Goal: Task Accomplishment & Management: Manage account settings

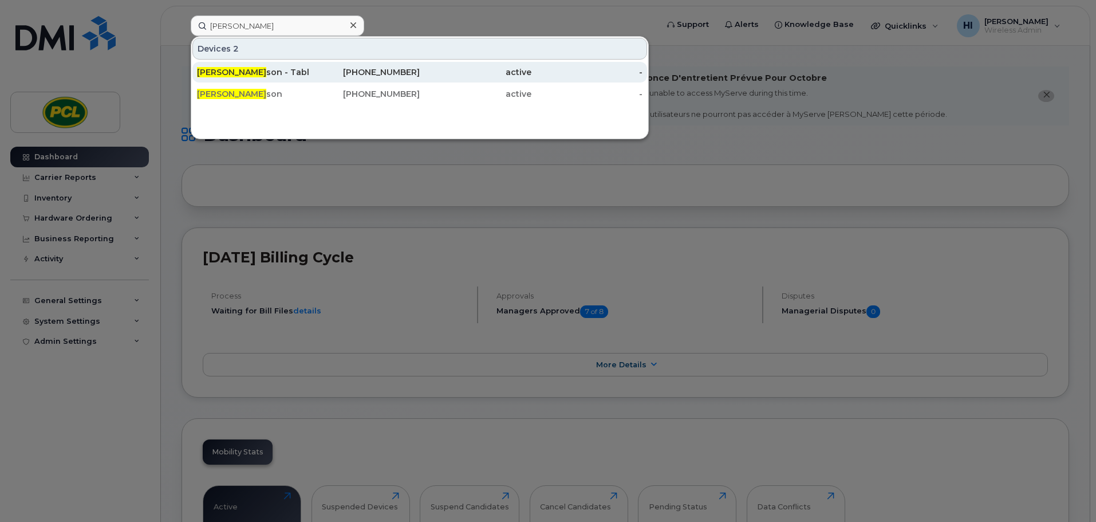
type input "chris hender"
click at [255, 69] on div "Chris Hender son - Tablet" at bounding box center [253, 71] width 112 height 11
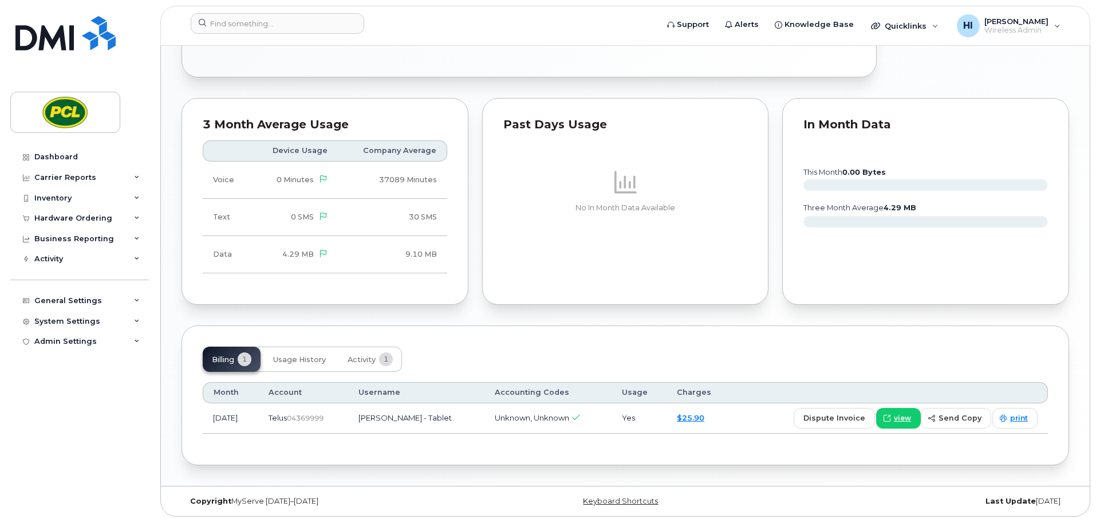
scroll to position [617, 0]
click at [303, 361] on span "Usage History" at bounding box center [299, 358] width 53 height 9
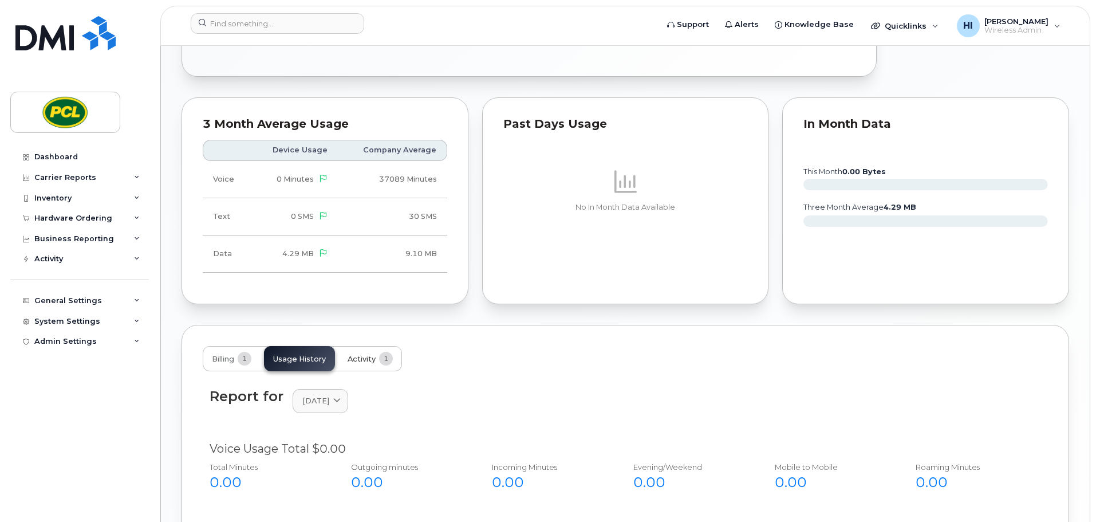
click at [361, 361] on span "Activity" at bounding box center [362, 358] width 28 height 9
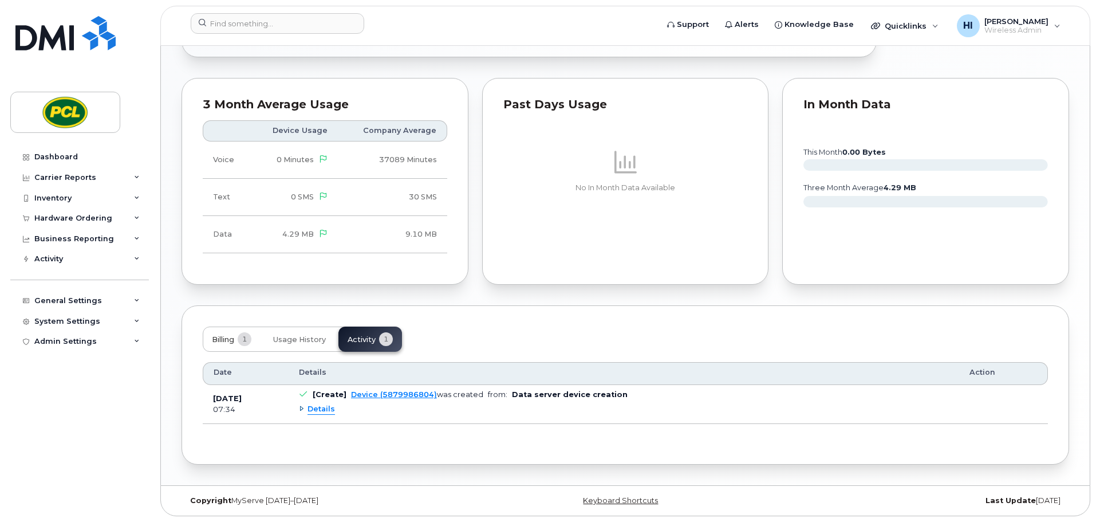
click at [219, 340] on span "Billing" at bounding box center [223, 339] width 22 height 9
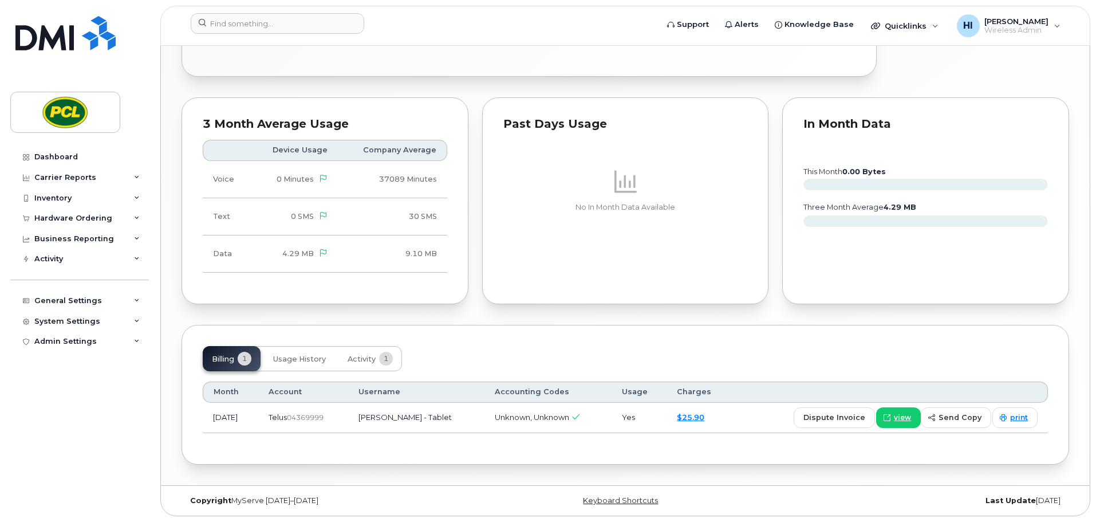
click at [475, 313] on div "Tags List Add tags Add Note 587 998 6804 Last updated Sep 15, 2025 Active Send …" at bounding box center [626, 7] width 888 height 916
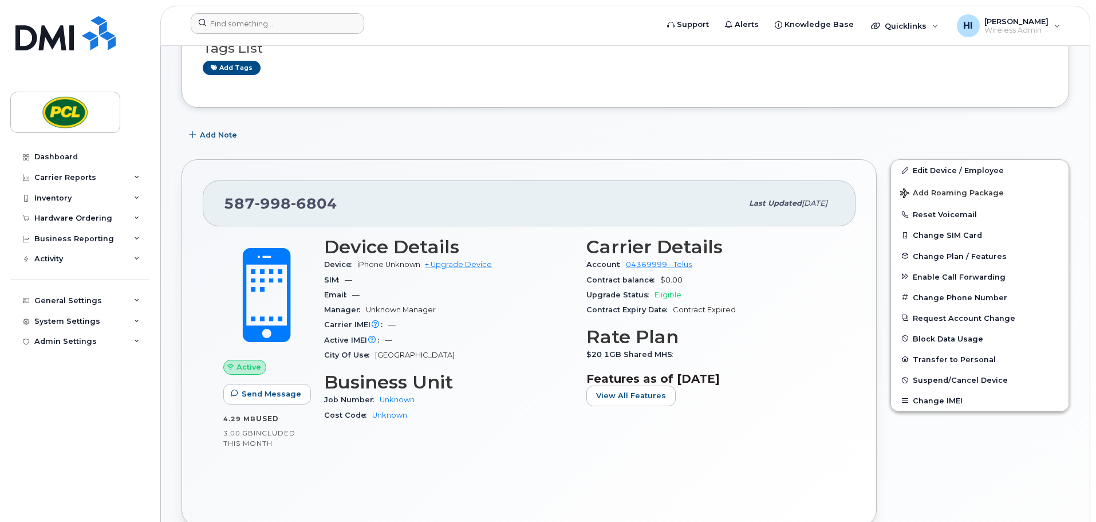
scroll to position [102, 0]
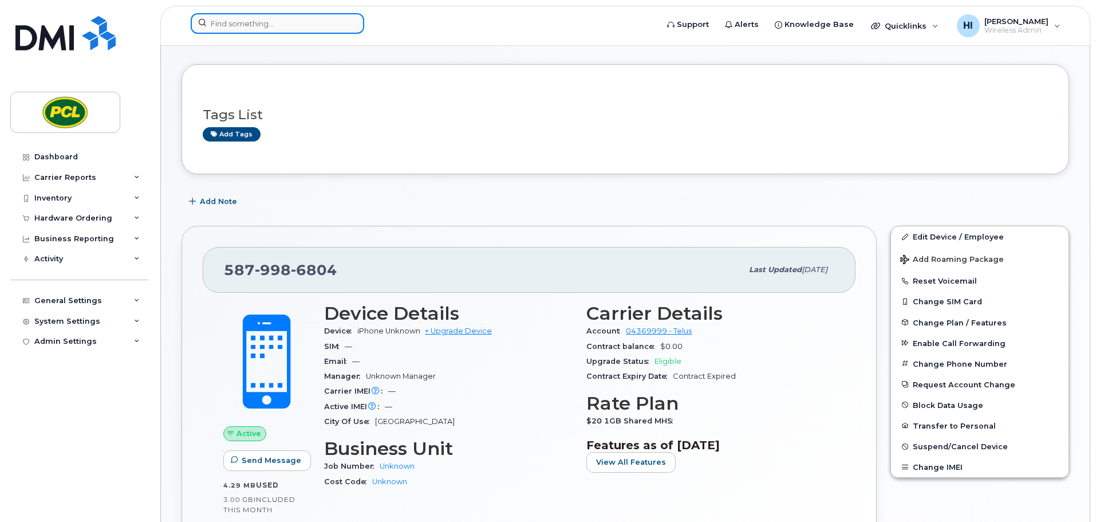
click at [234, 23] on input at bounding box center [278, 23] width 174 height 21
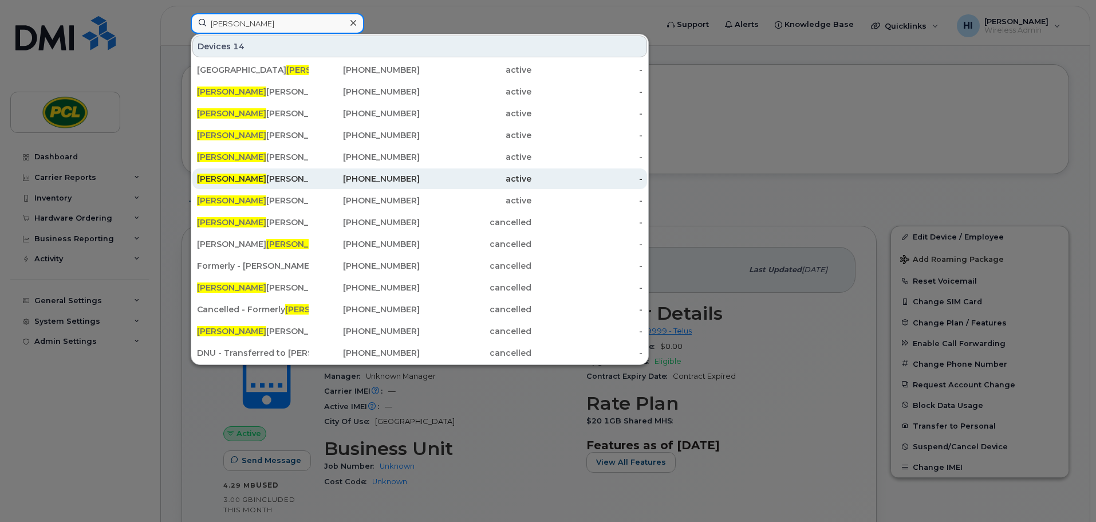
type input "chris"
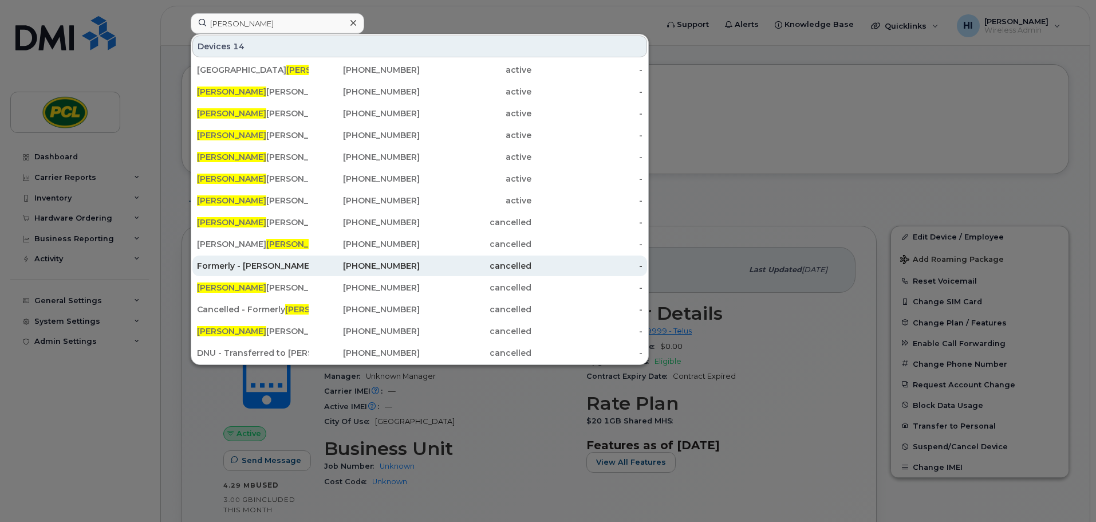
drag, startPoint x: 245, startPoint y: 178, endPoint x: 464, endPoint y: 274, distance: 239.5
click at [245, 178] on div "Chris Henderson" at bounding box center [253, 178] width 112 height 11
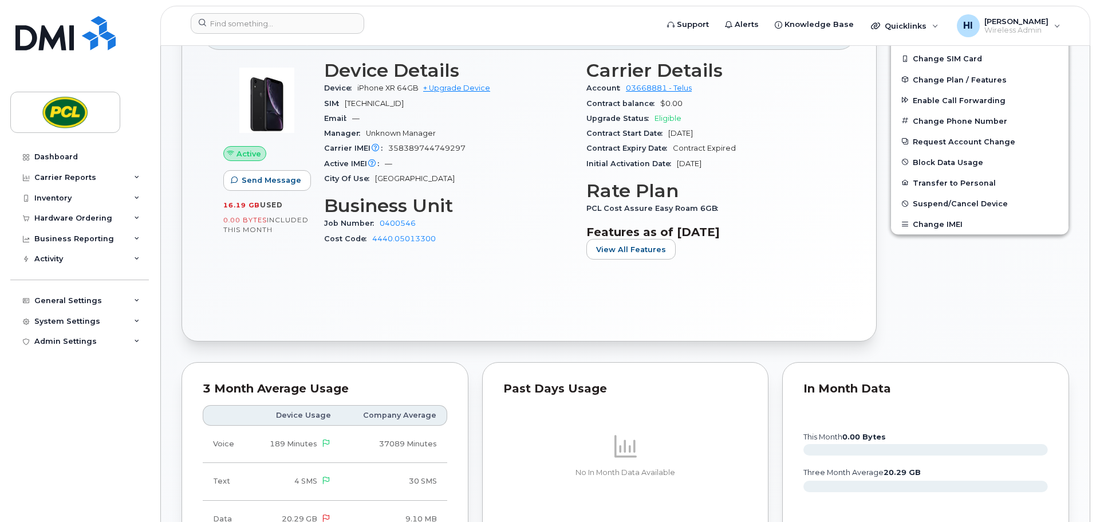
scroll to position [429, 0]
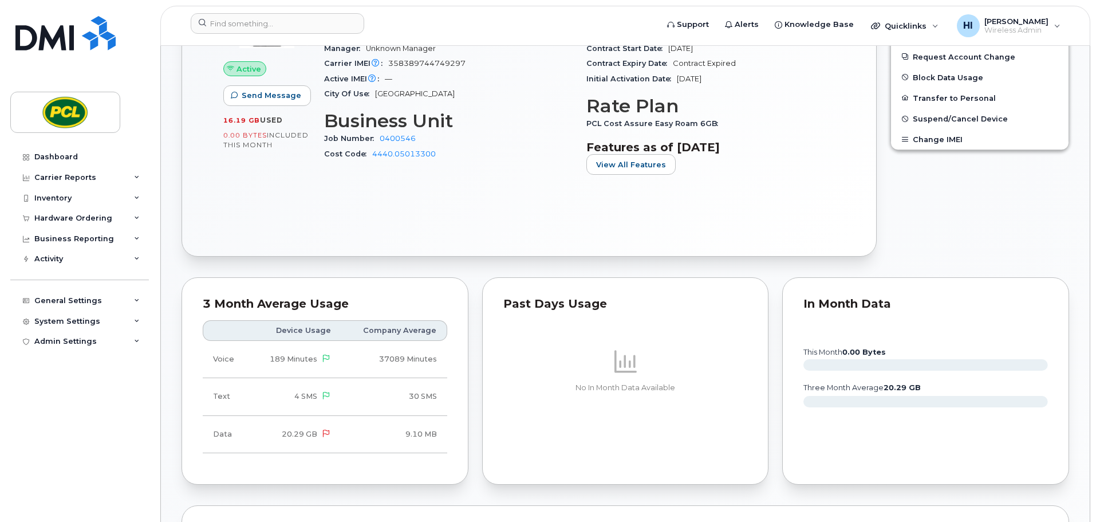
click at [463, 179] on div "Device Details Device iPhone XR 64GB + Upgrade Device SIM 8912230102155140183 E…" at bounding box center [448, 80] width 262 height 222
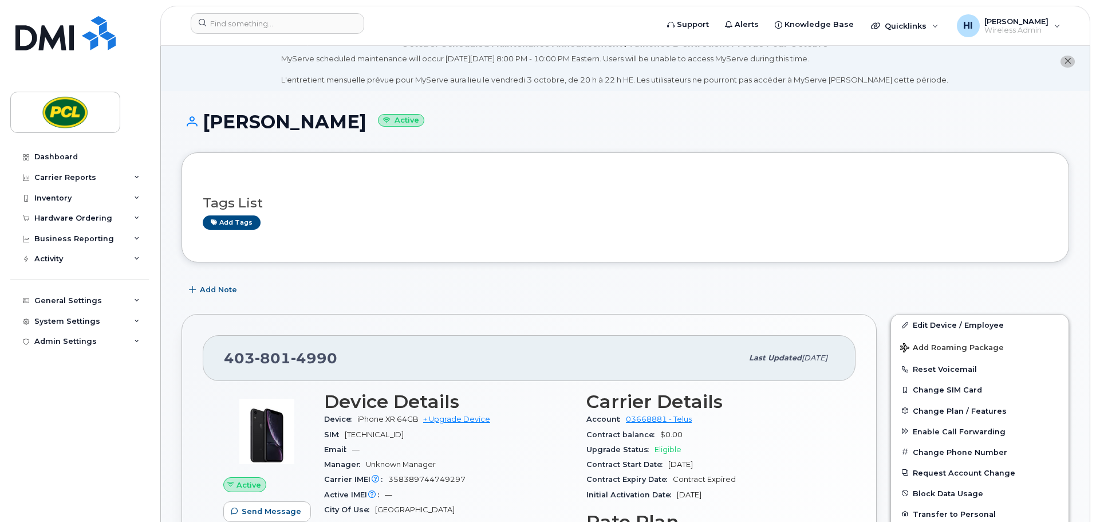
scroll to position [0, 0]
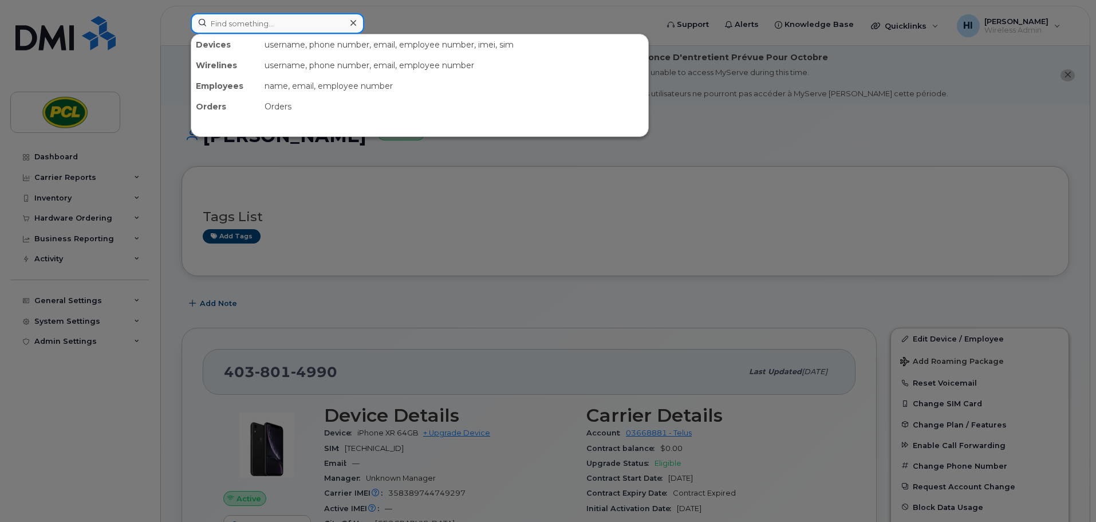
click at [239, 25] on input at bounding box center [278, 23] width 174 height 21
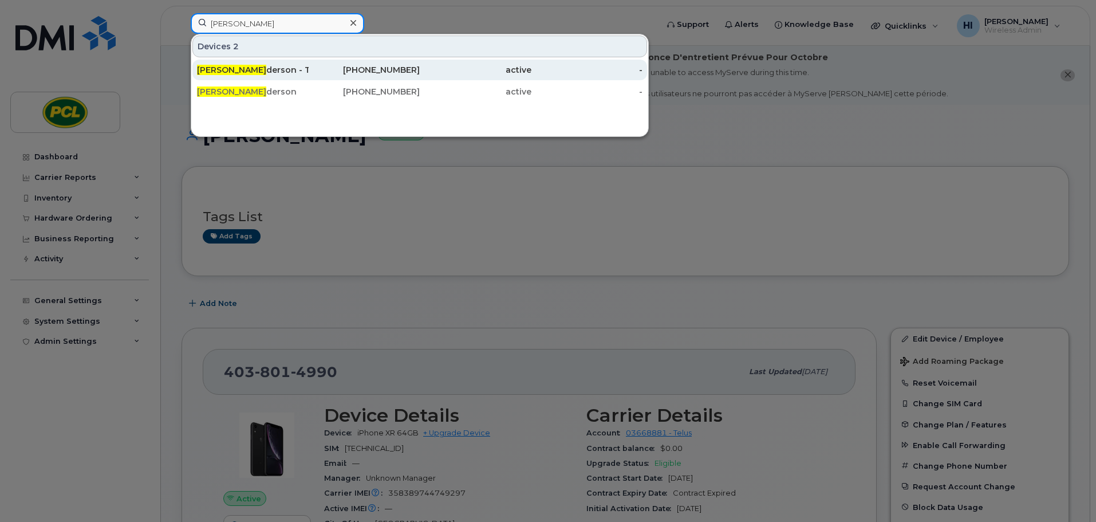
type input "chris hen"
click at [241, 69] on div "Chris Hen derson - Tablet" at bounding box center [253, 69] width 112 height 11
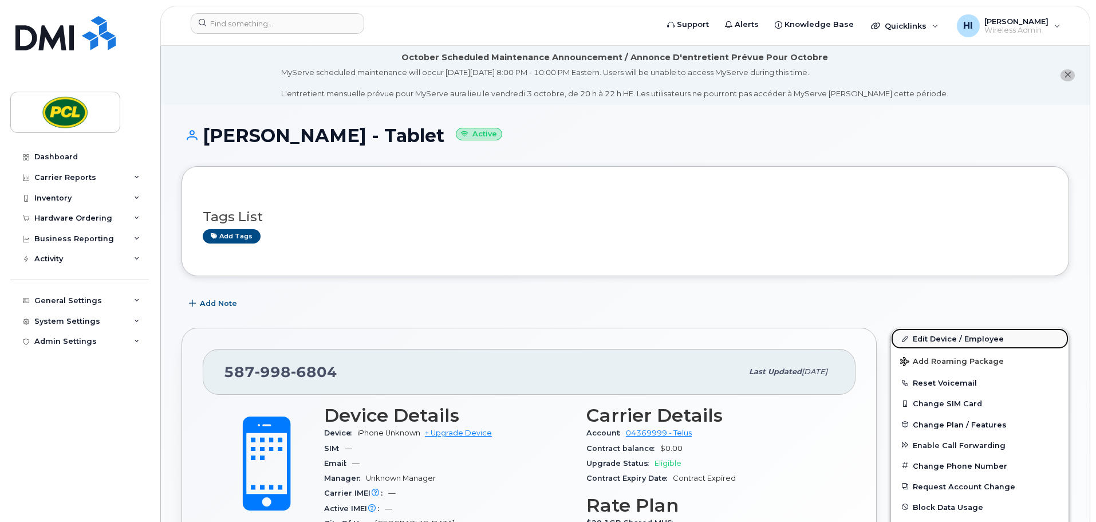
click at [947, 339] on link "Edit Device / Employee" at bounding box center [980, 338] width 178 height 21
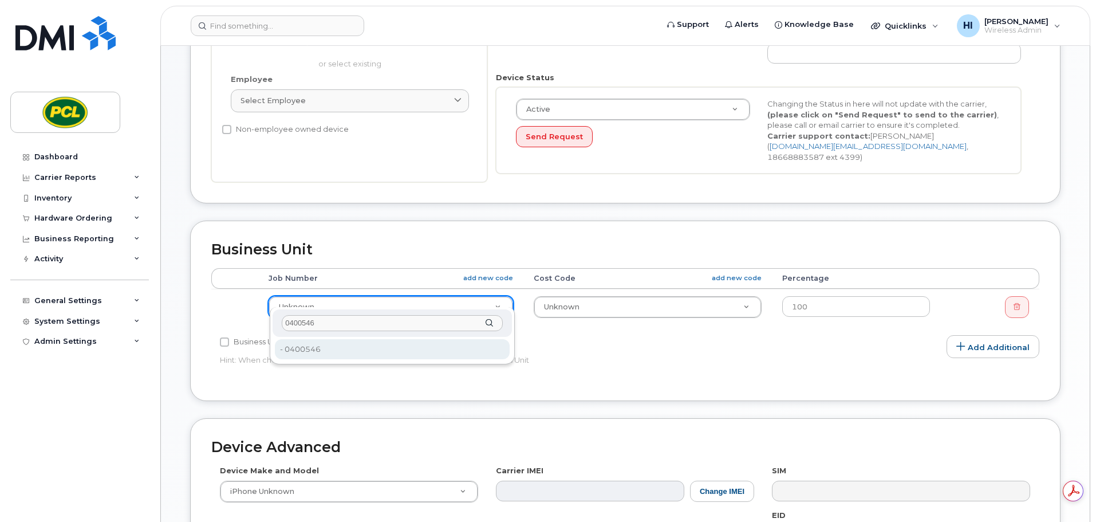
type input "0400546"
type input "2193440"
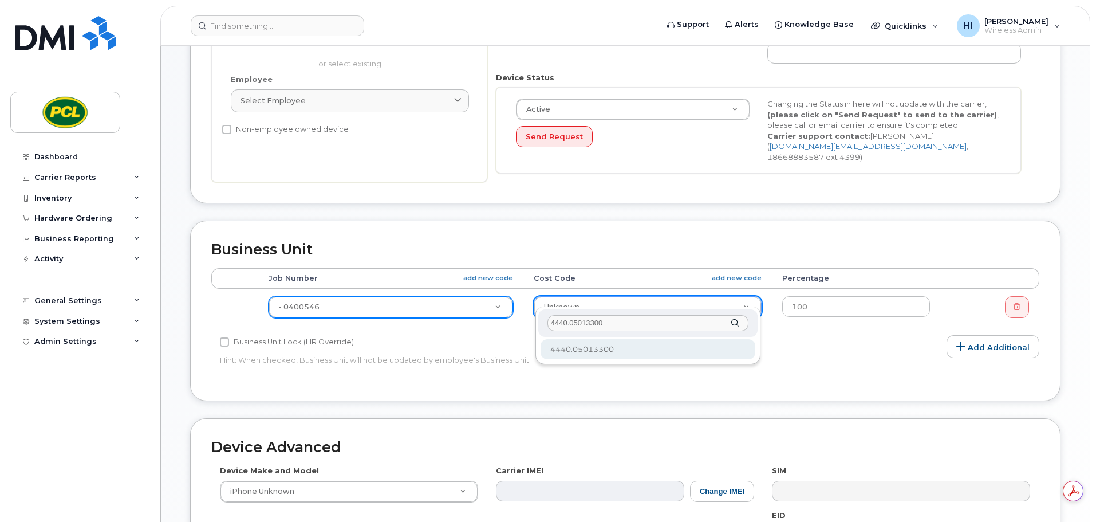
type input "4440.05013300"
type input "6817"
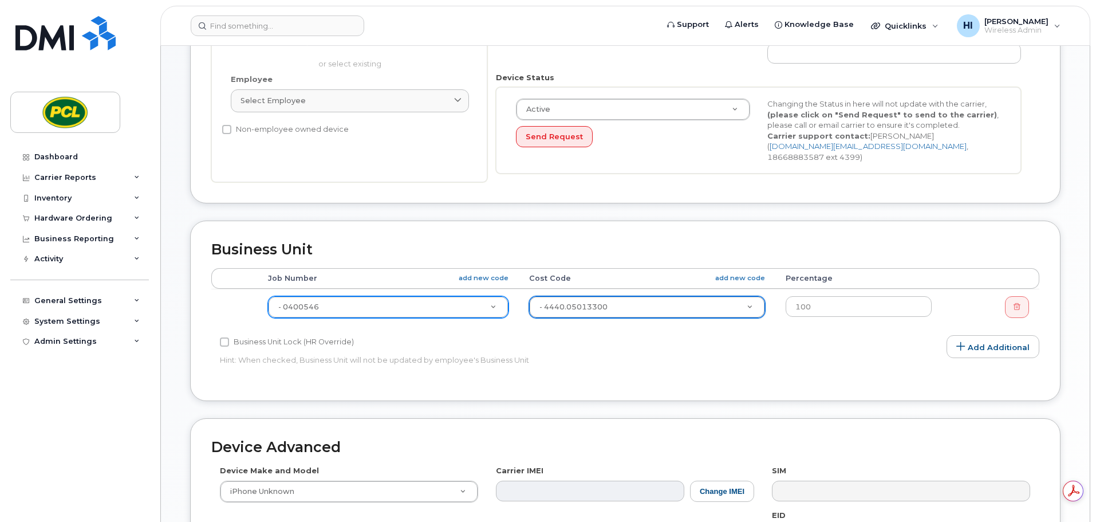
click at [1067, 346] on div "Business Unit Accounting Categories Rules Accounting categories percentages mus…" at bounding box center [626, 318] width 888 height 197
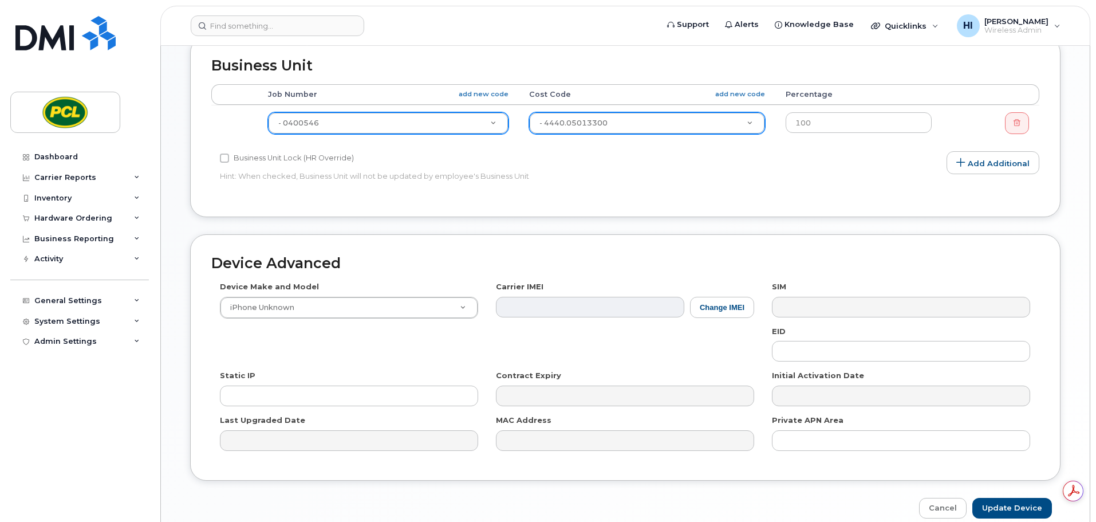
scroll to position [544, 0]
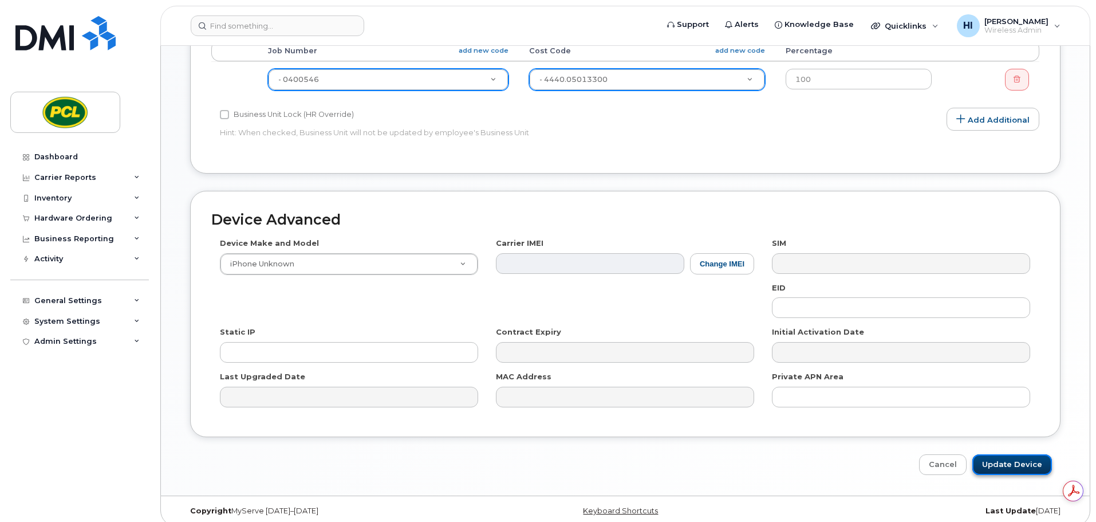
click at [1019, 454] on input "Update Device" at bounding box center [1012, 464] width 80 height 21
type input "Saving..."
